Goal: Task Accomplishment & Management: Complete application form

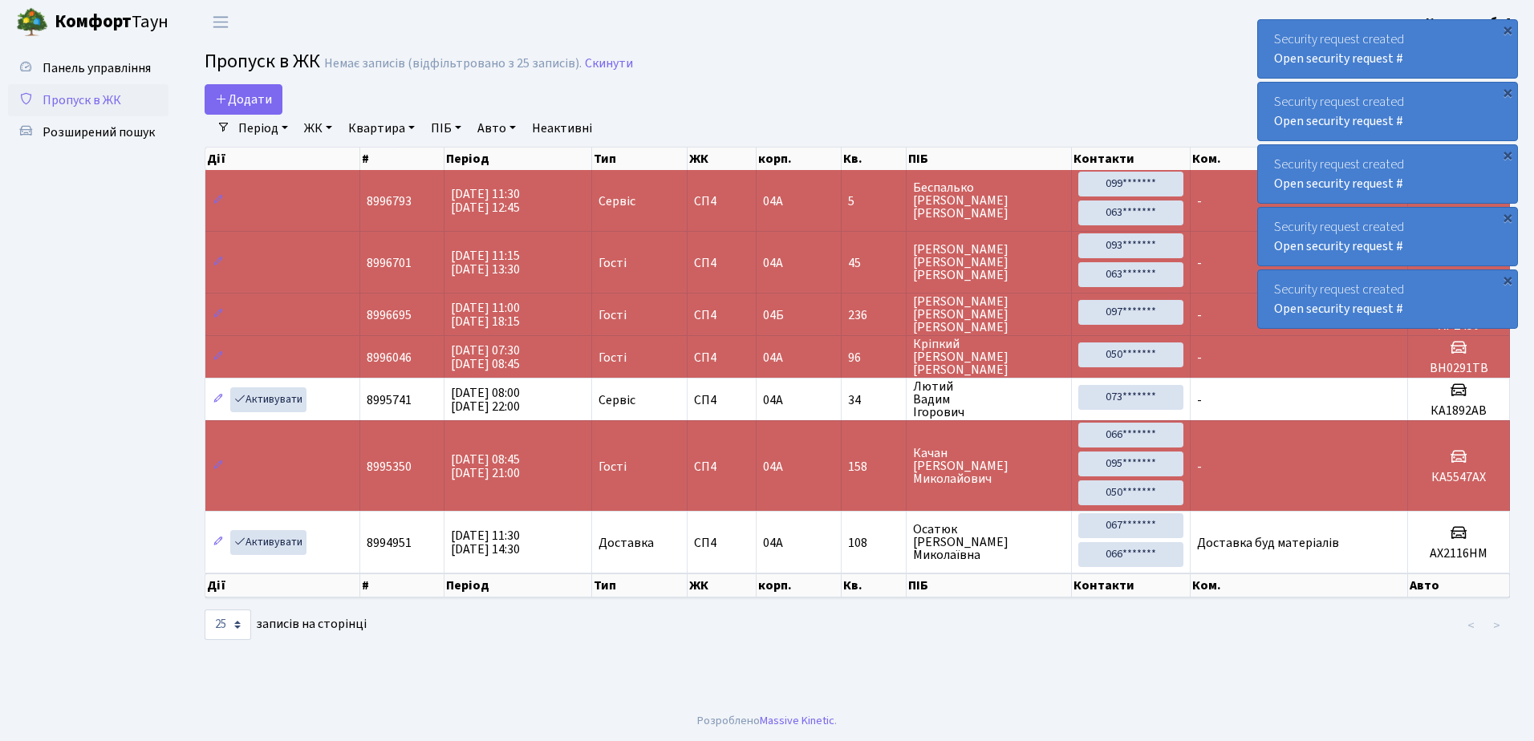
select select "25"
click at [251, 109] on link "Додати" at bounding box center [244, 99] width 78 height 30
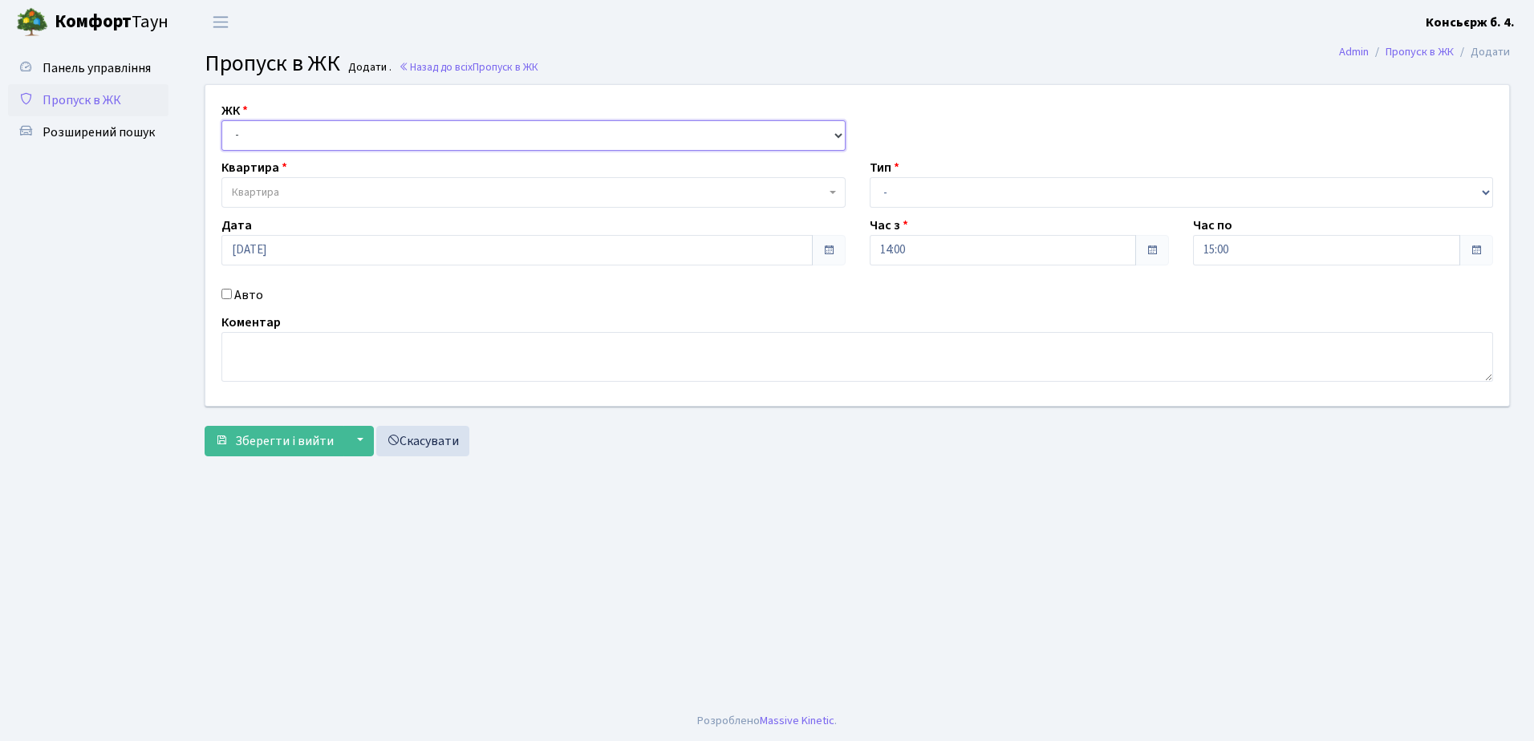
click at [287, 136] on select "- [STREET_ADDRESS]" at bounding box center [533, 135] width 624 height 30
select select "325"
click at [221, 120] on select "- [STREET_ADDRESS]" at bounding box center [533, 135] width 624 height 30
select select
click at [294, 185] on span "Квартира" at bounding box center [529, 193] width 594 height 16
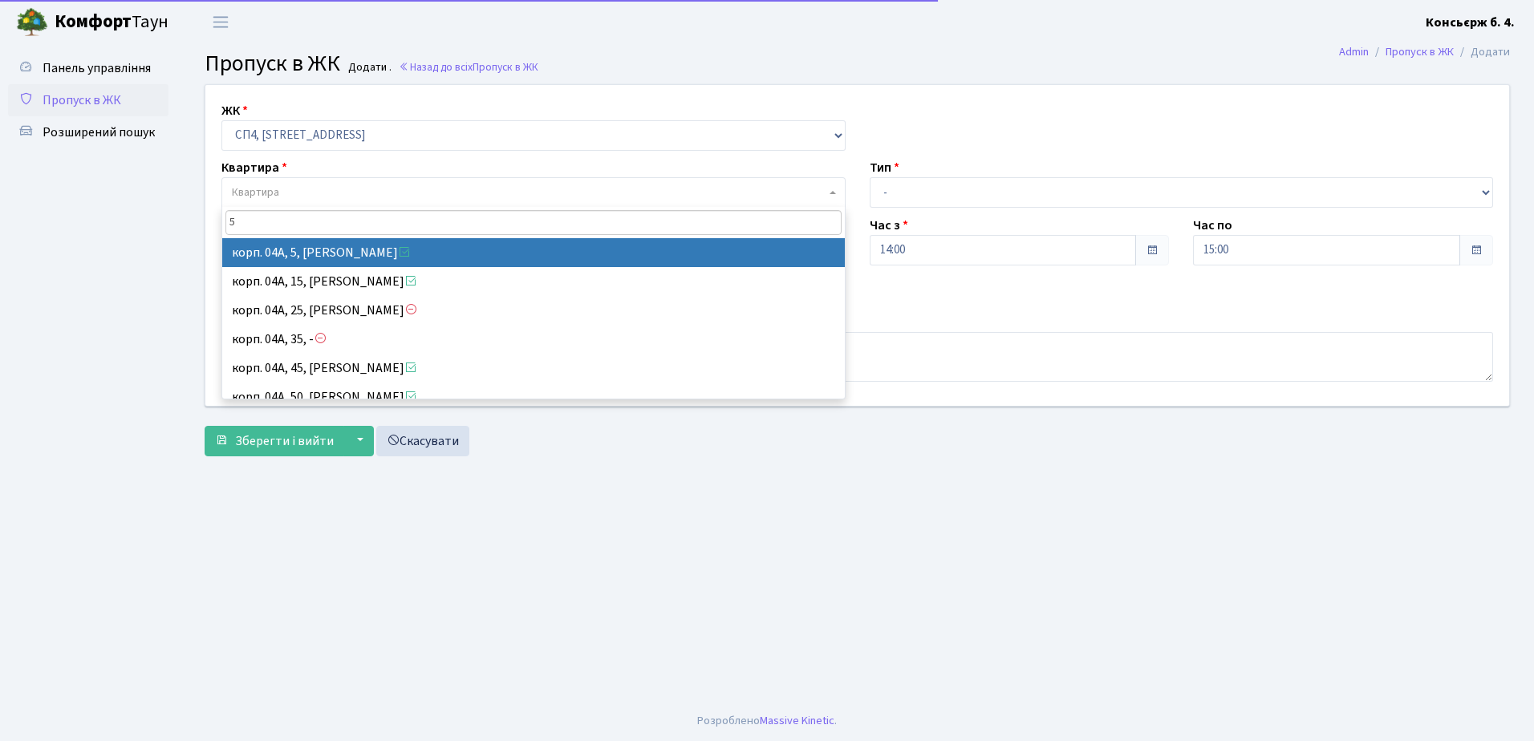
type input "5"
select select "21033"
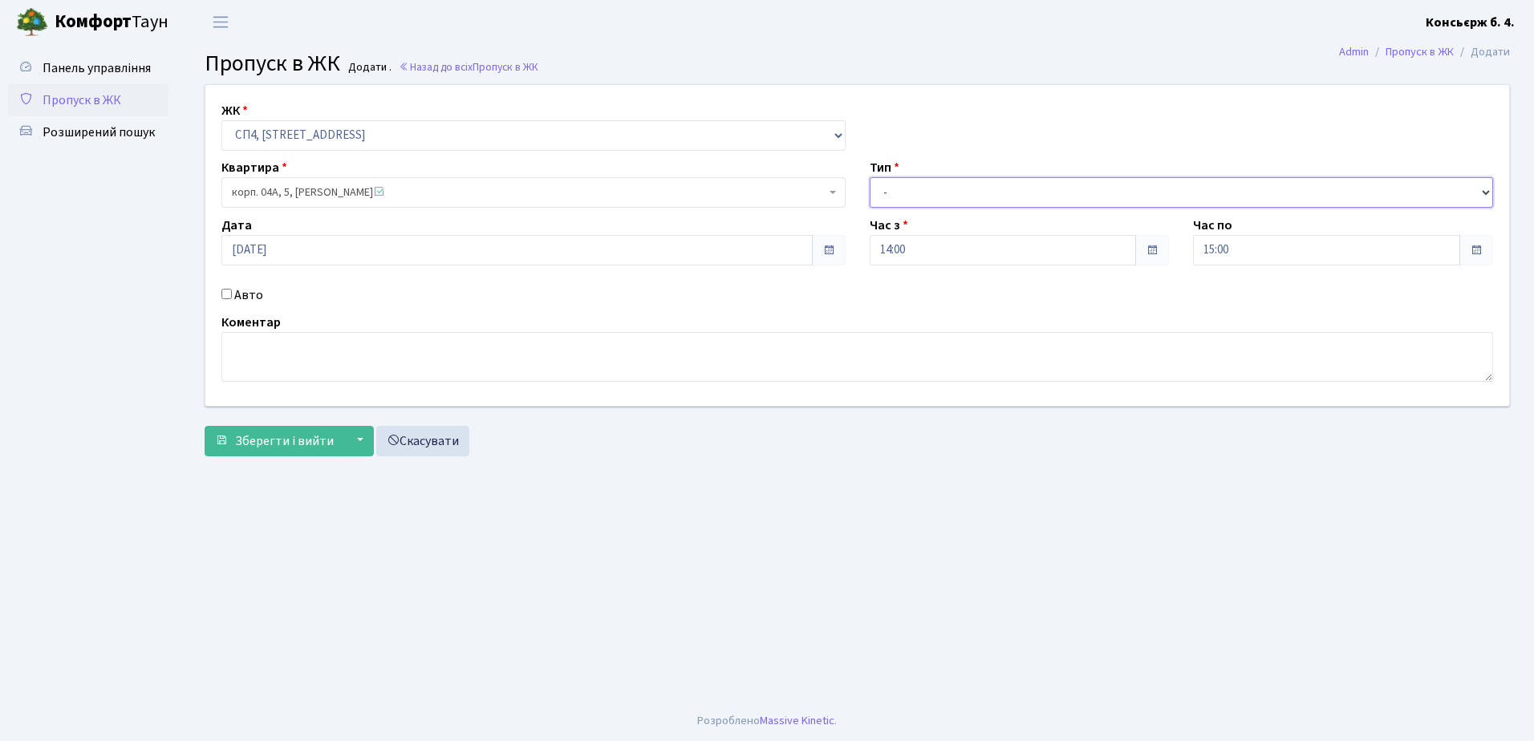
drag, startPoint x: 944, startPoint y: 200, endPoint x: 943, endPoint y: 208, distance: 8.1
click at [944, 200] on select "- Доставка Таксі Гості Сервіс" at bounding box center [1182, 192] width 624 height 30
select select "18"
click at [870, 177] on select "- Доставка Таксі Гості Сервіс" at bounding box center [1182, 192] width 624 height 30
click at [221, 286] on div "Авто" at bounding box center [533, 295] width 648 height 19
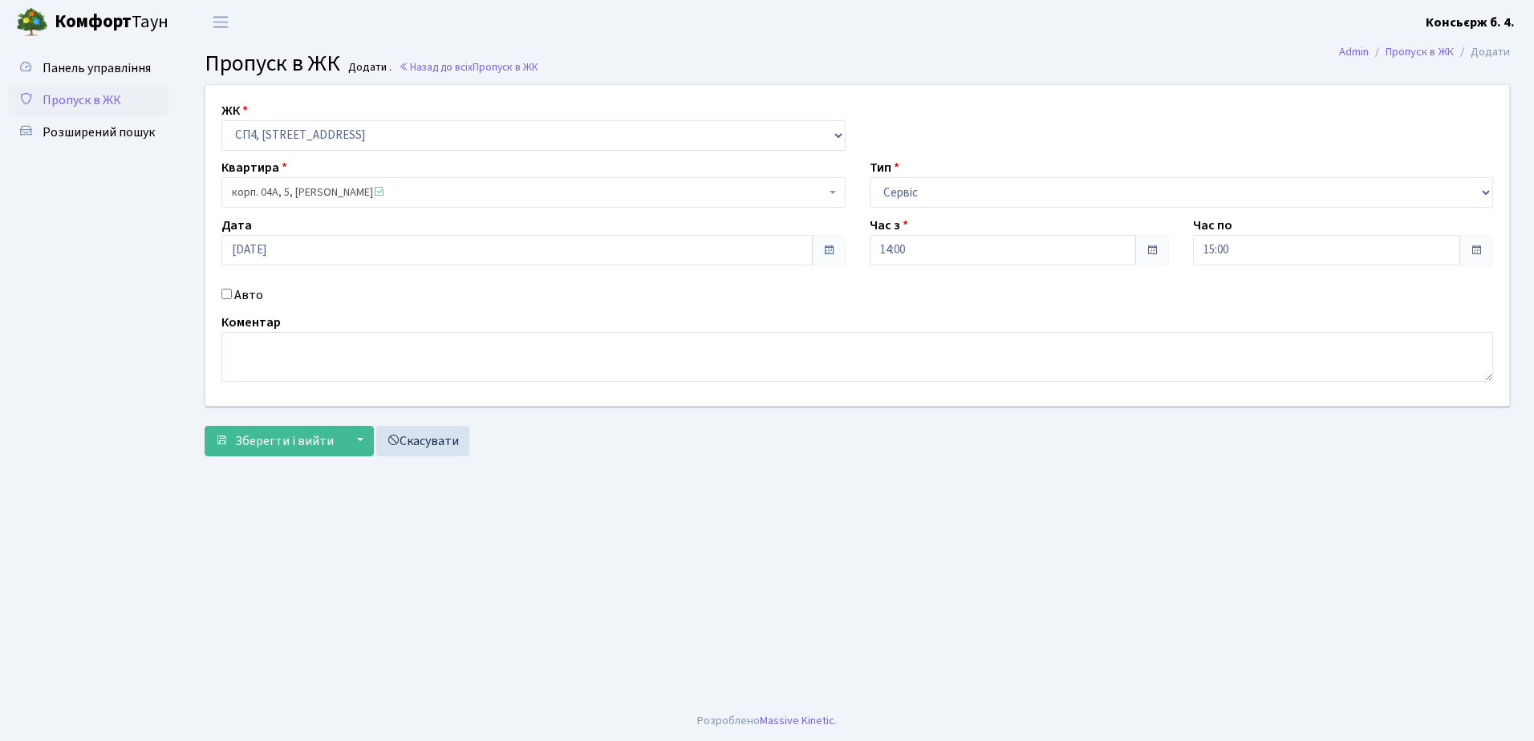
click at [222, 290] on input "Авто" at bounding box center [226, 294] width 10 height 10
checkbox input "true"
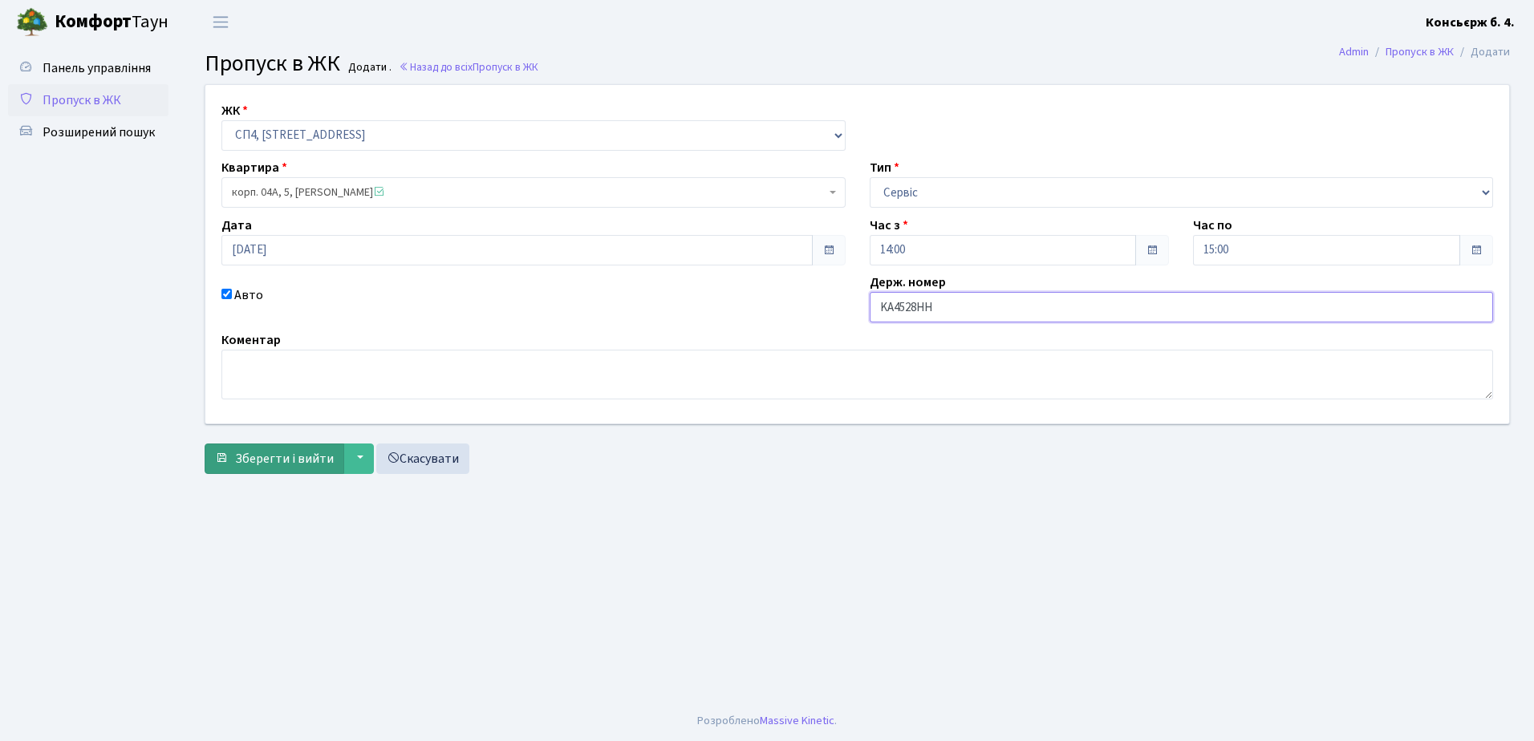
type input "KA4528HH"
click at [289, 468] on button "Зберегти і вийти" at bounding box center [275, 459] width 140 height 30
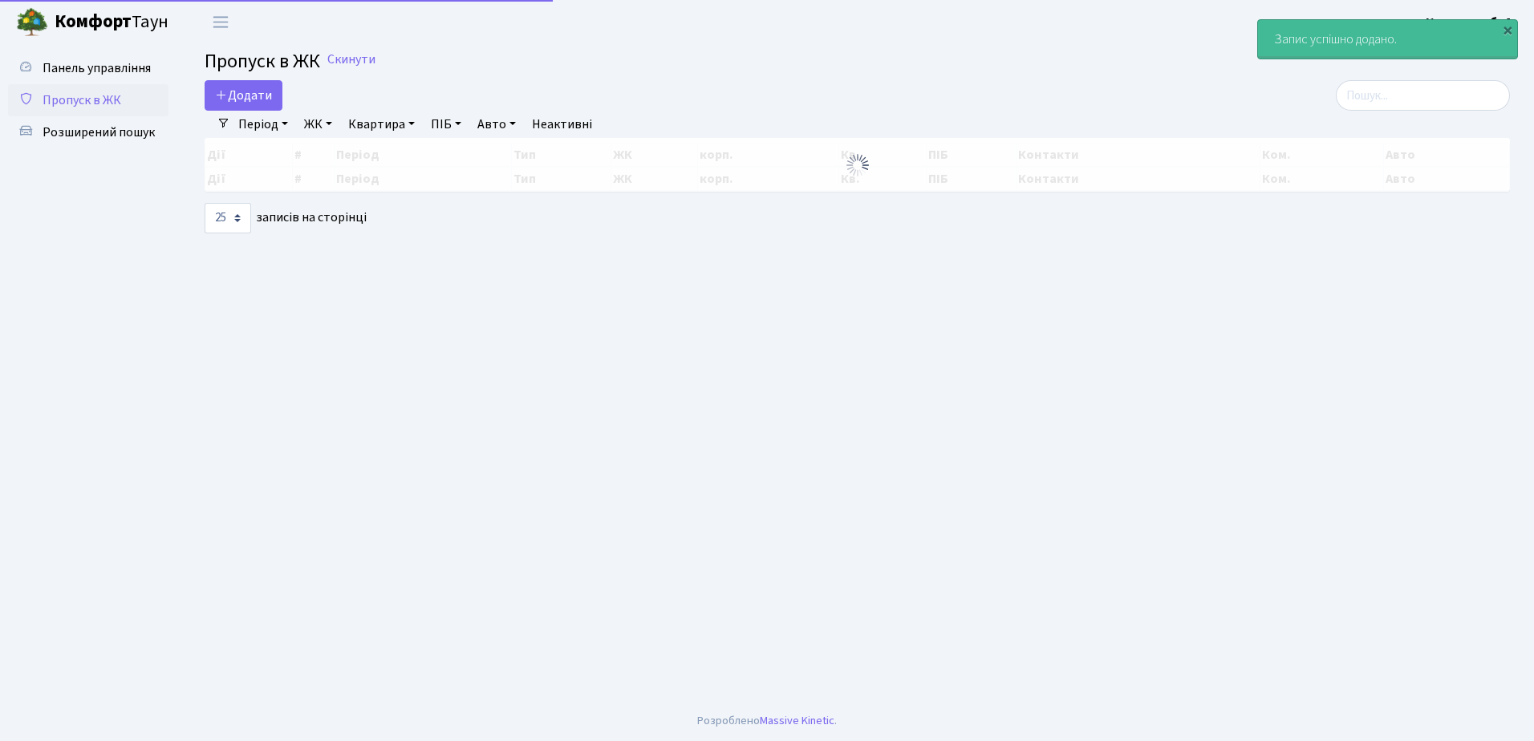
select select "25"
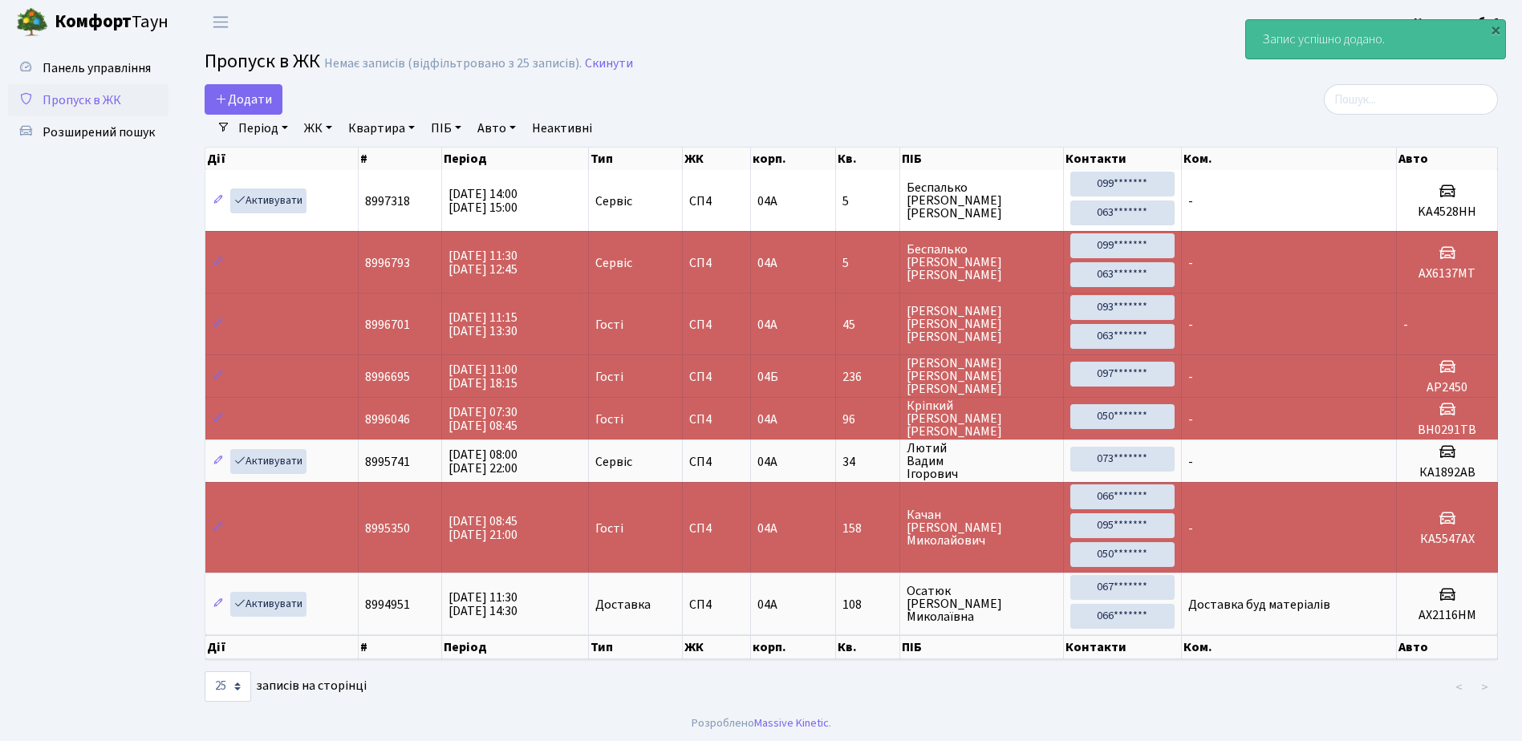
click at [116, 103] on span "Пропуск в ЖК" at bounding box center [82, 100] width 79 height 18
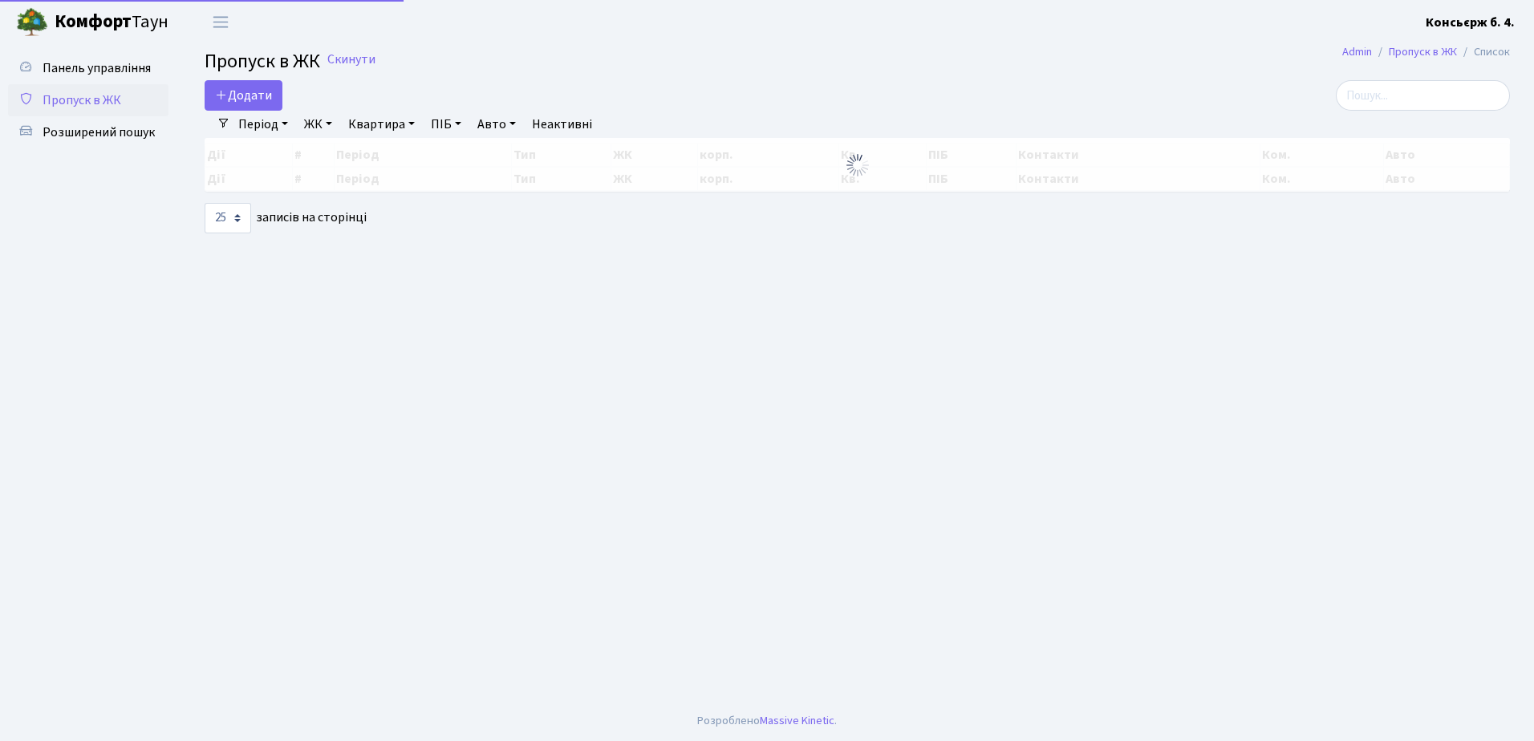
select select "25"
